Goal: Transaction & Acquisition: Download file/media

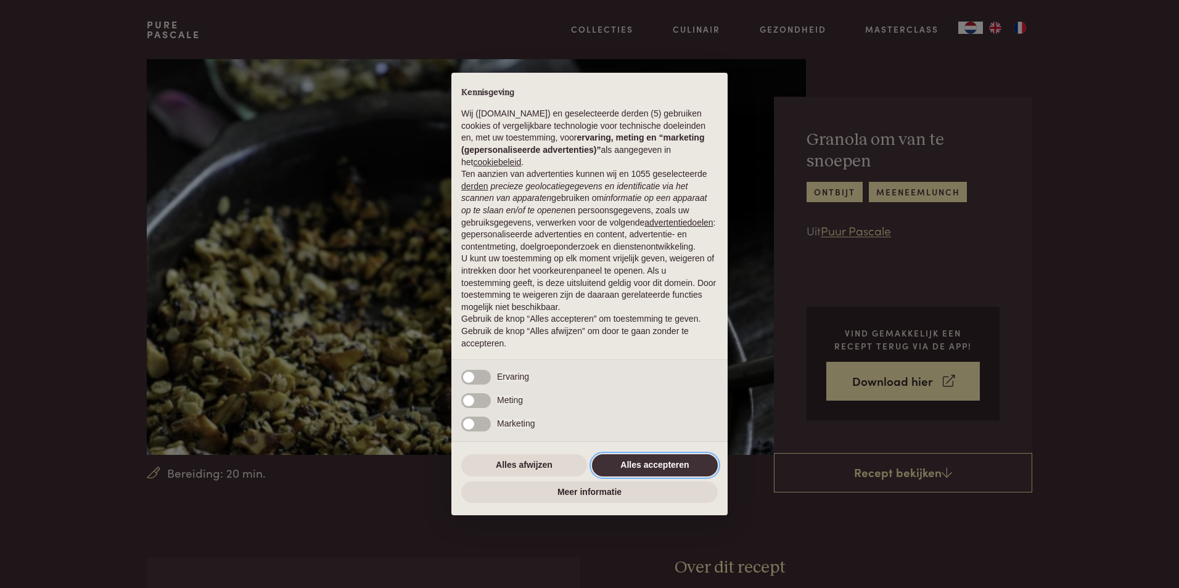
click at [649, 466] on button "Alles accepteren" at bounding box center [655, 466] width 126 height 22
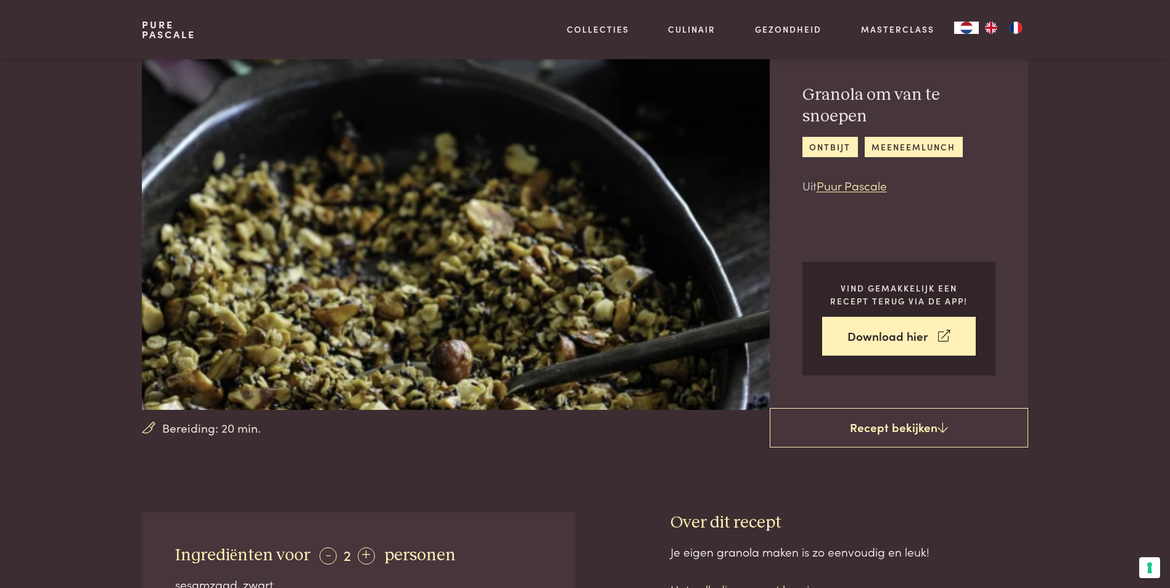
scroll to position [185, 0]
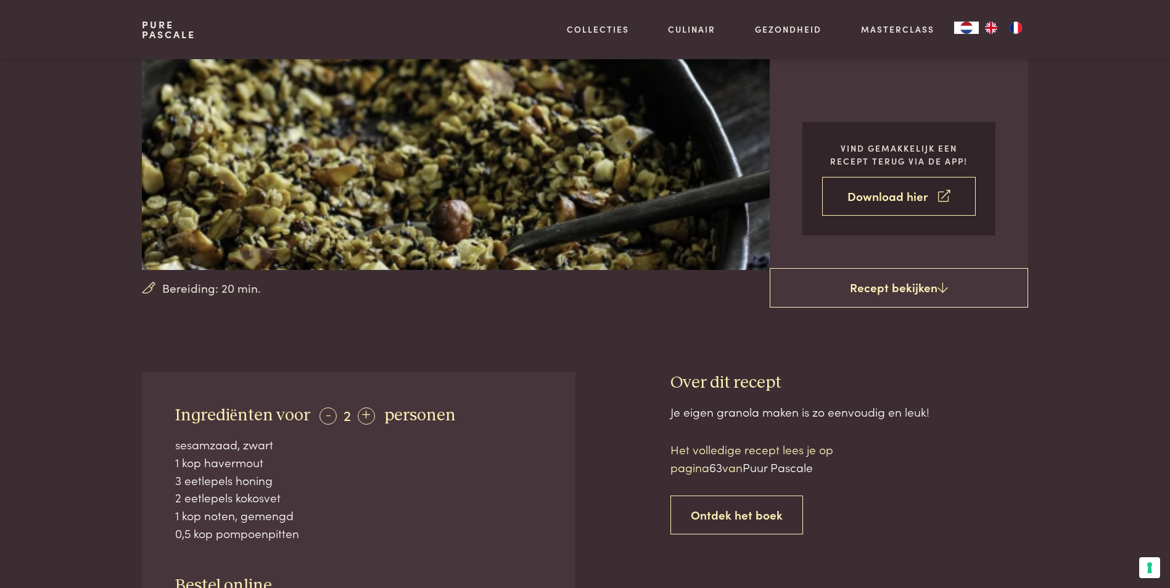
click at [904, 200] on link "Download hier" at bounding box center [899, 196] width 154 height 39
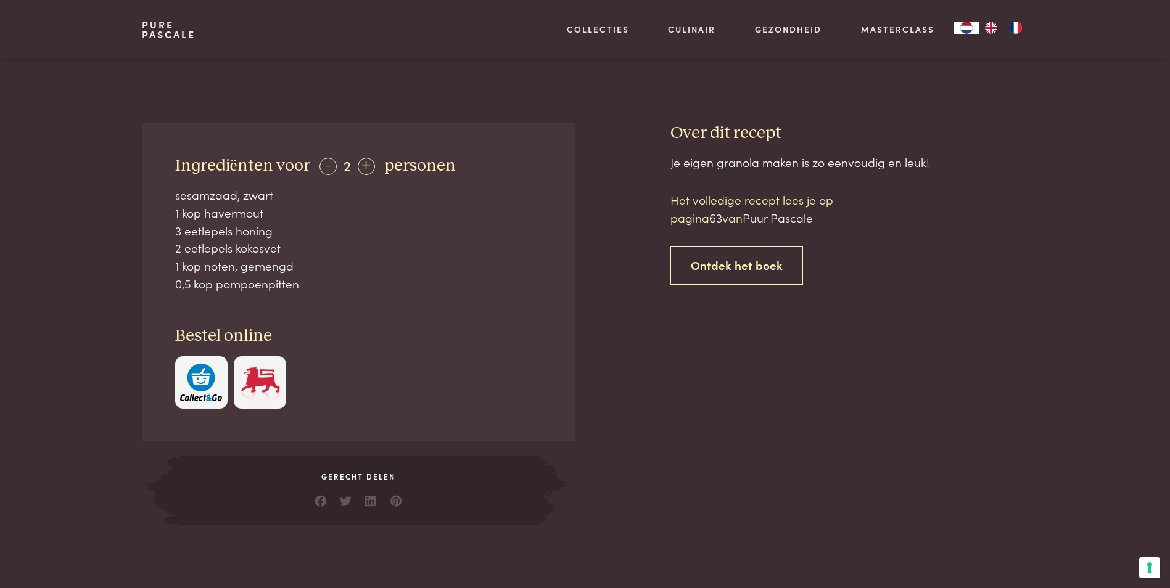
scroll to position [432, 0]
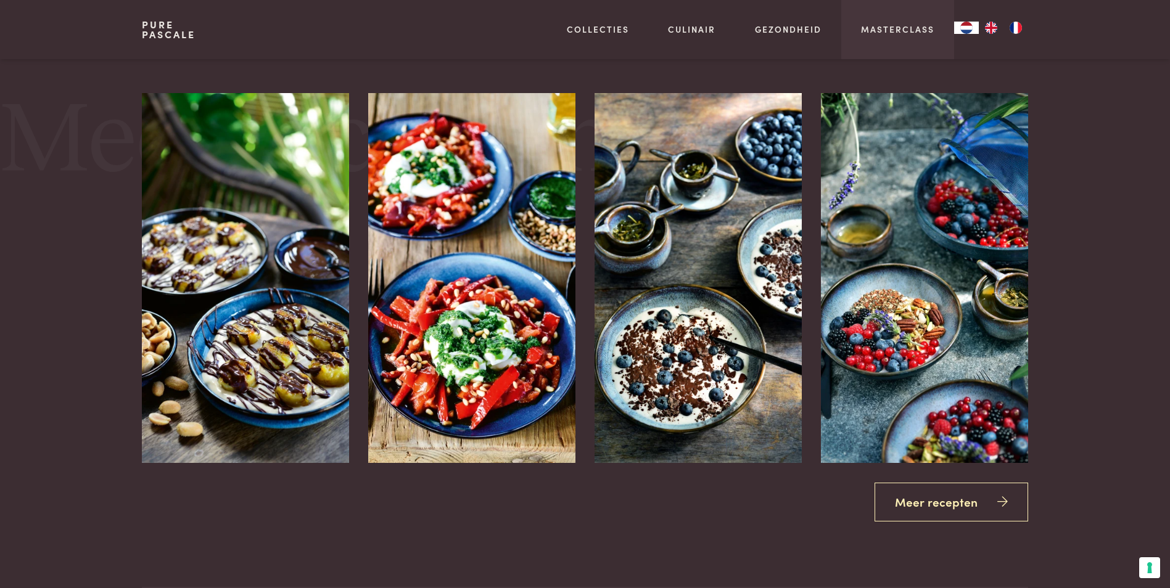
scroll to position [1480, 0]
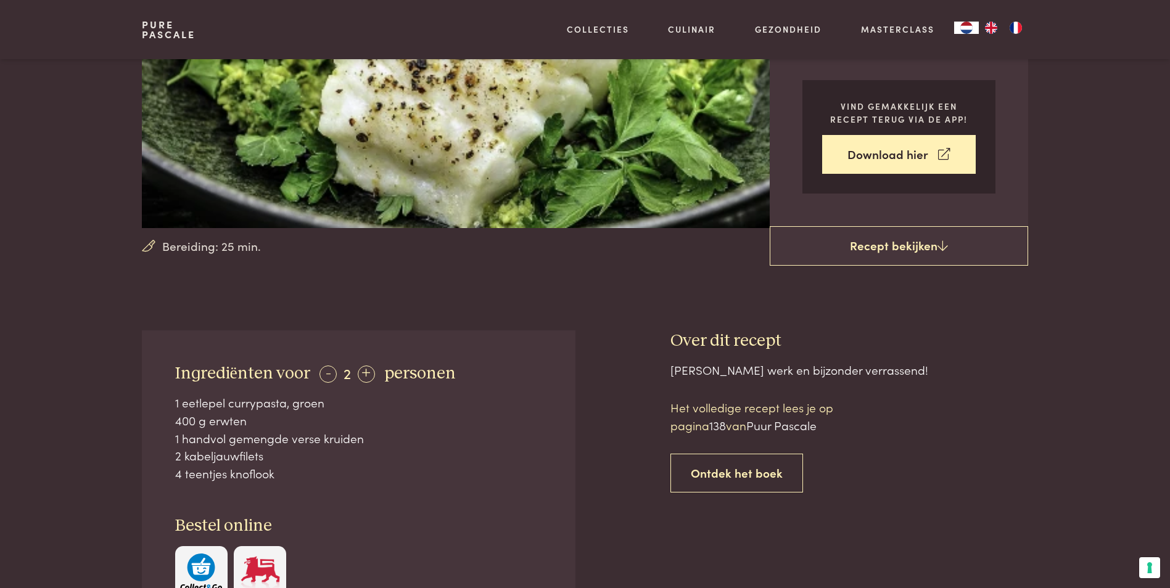
scroll to position [247, 0]
